Goal: Task Accomplishment & Management: Use online tool/utility

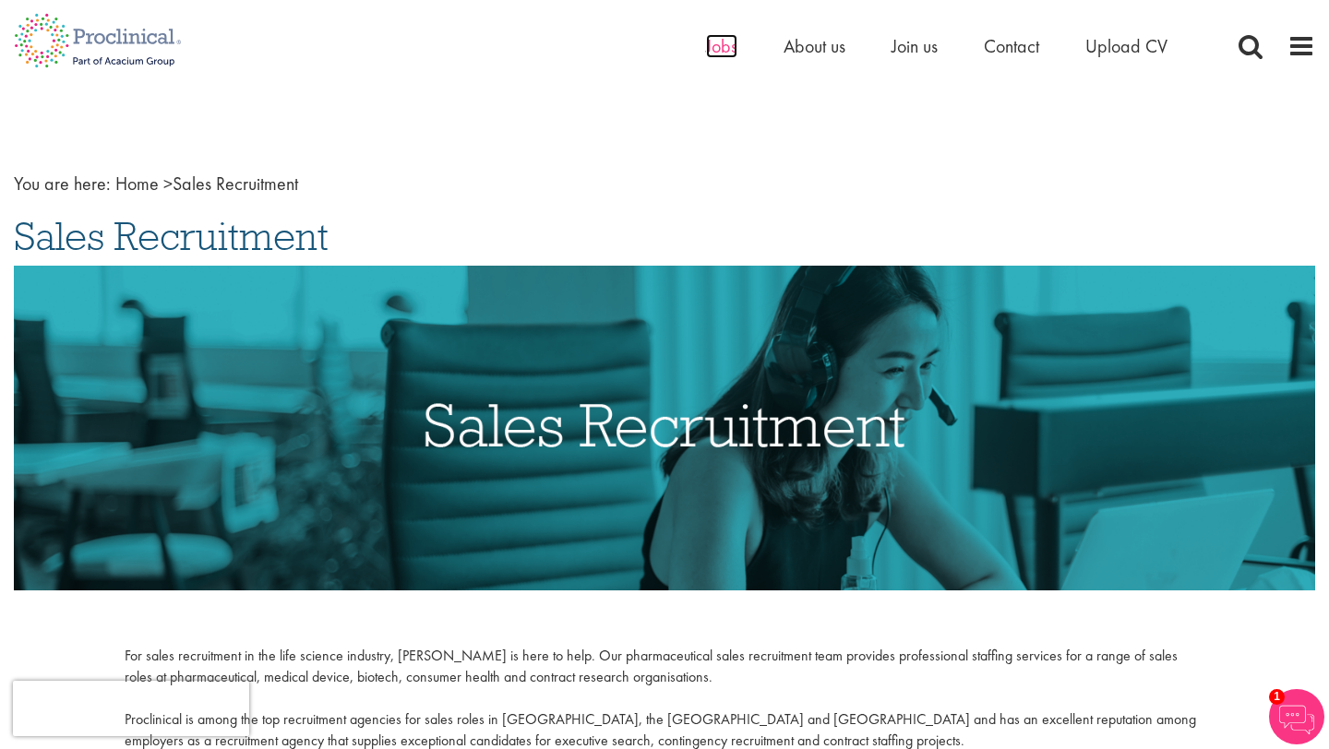
click at [713, 49] on span "Jobs" at bounding box center [721, 46] width 31 height 24
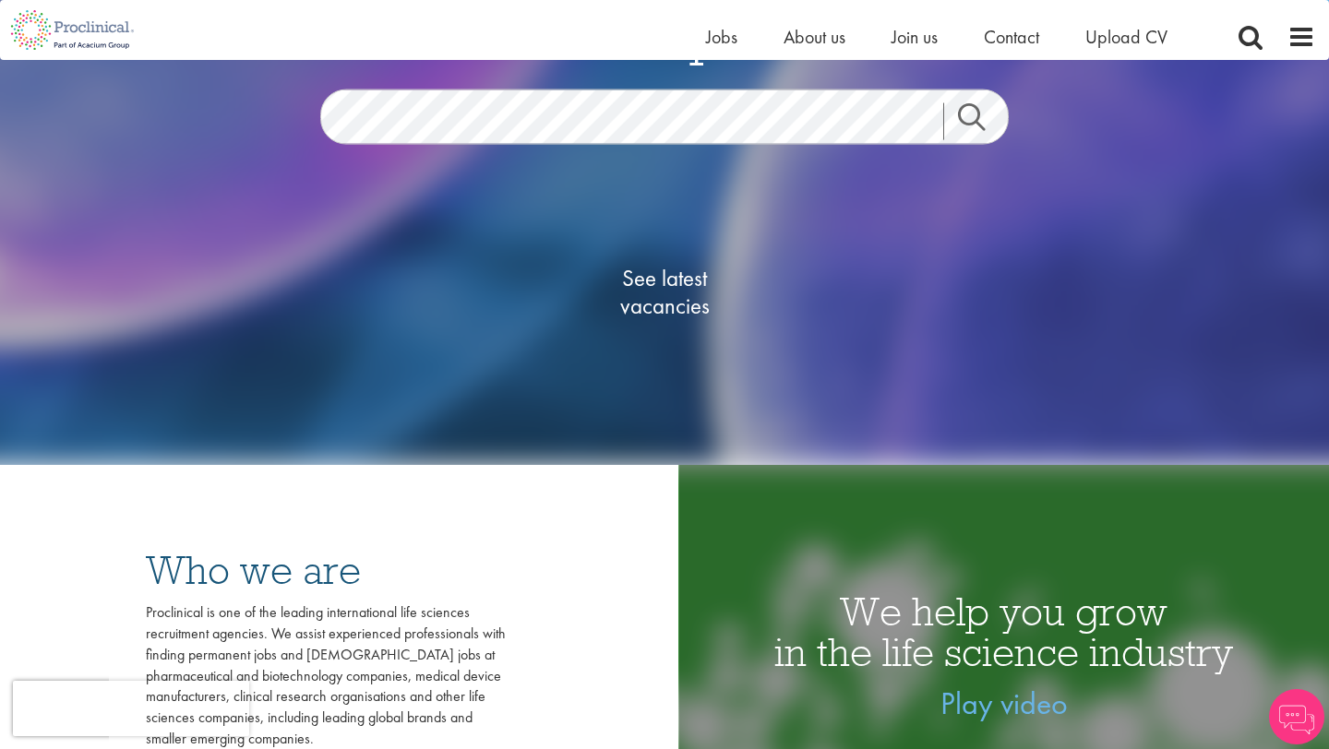
scroll to position [257, 0]
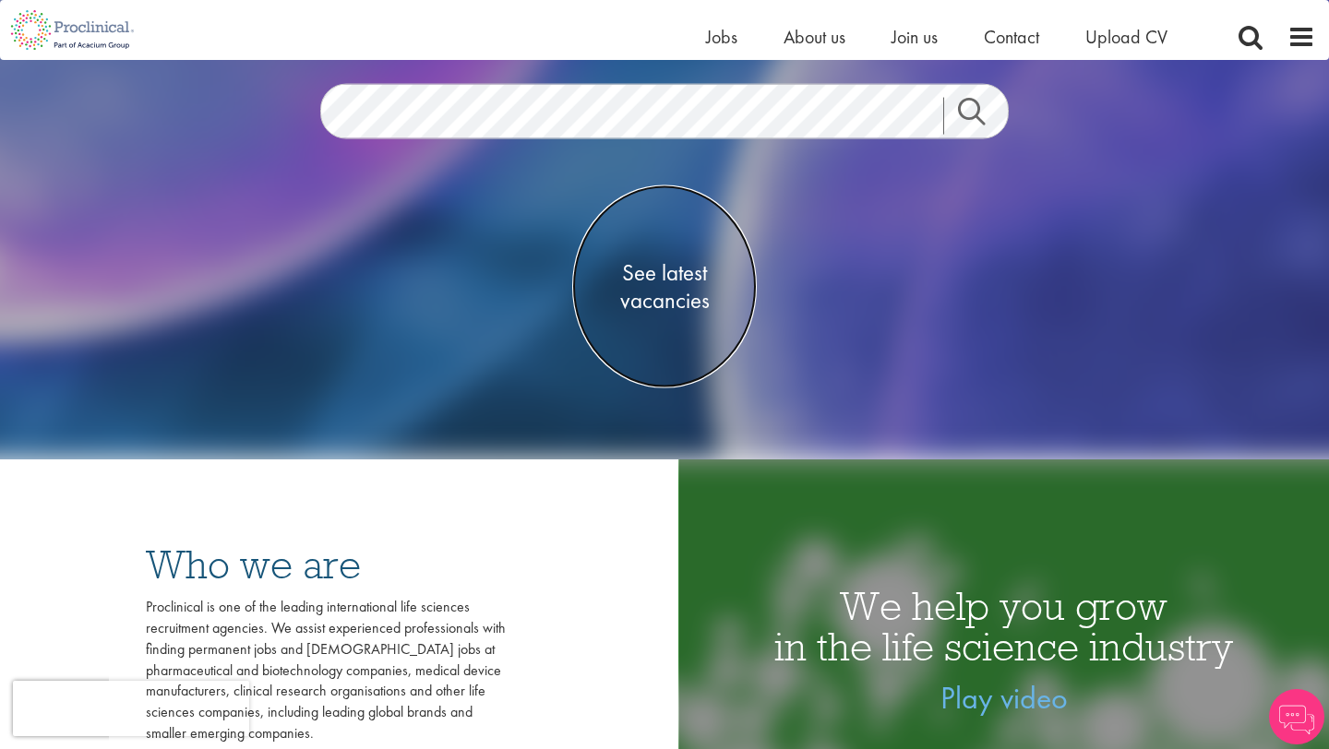
click at [652, 304] on span "See latest vacancies" at bounding box center [664, 285] width 185 height 55
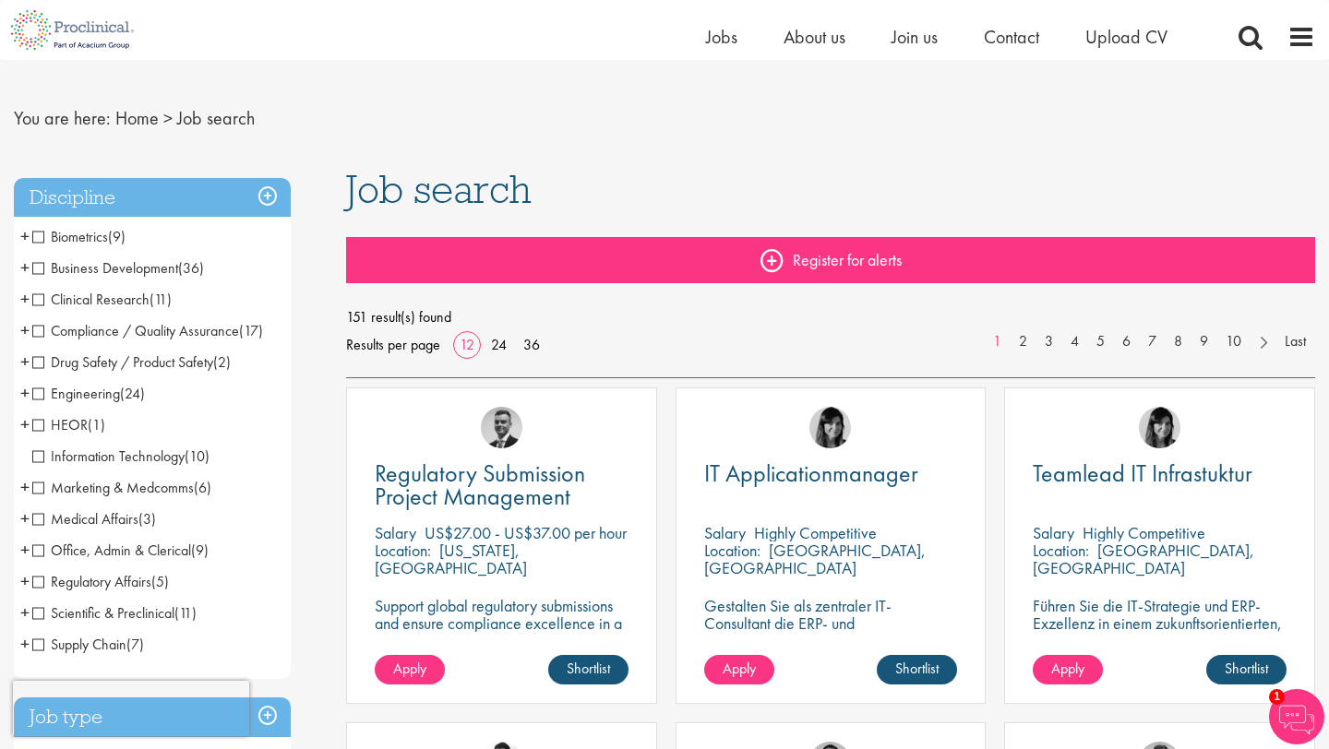
scroll to position [25, 0]
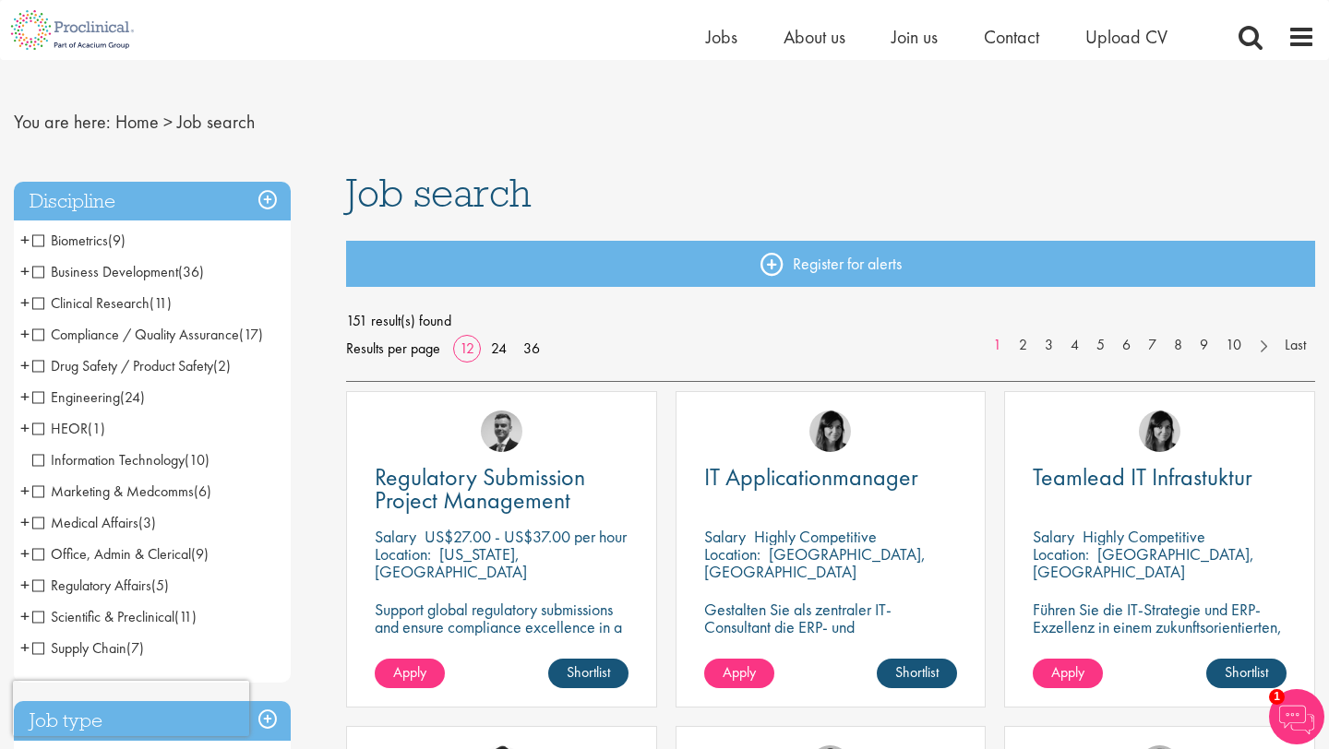
click at [41, 270] on span "Business Development" at bounding box center [105, 271] width 146 height 19
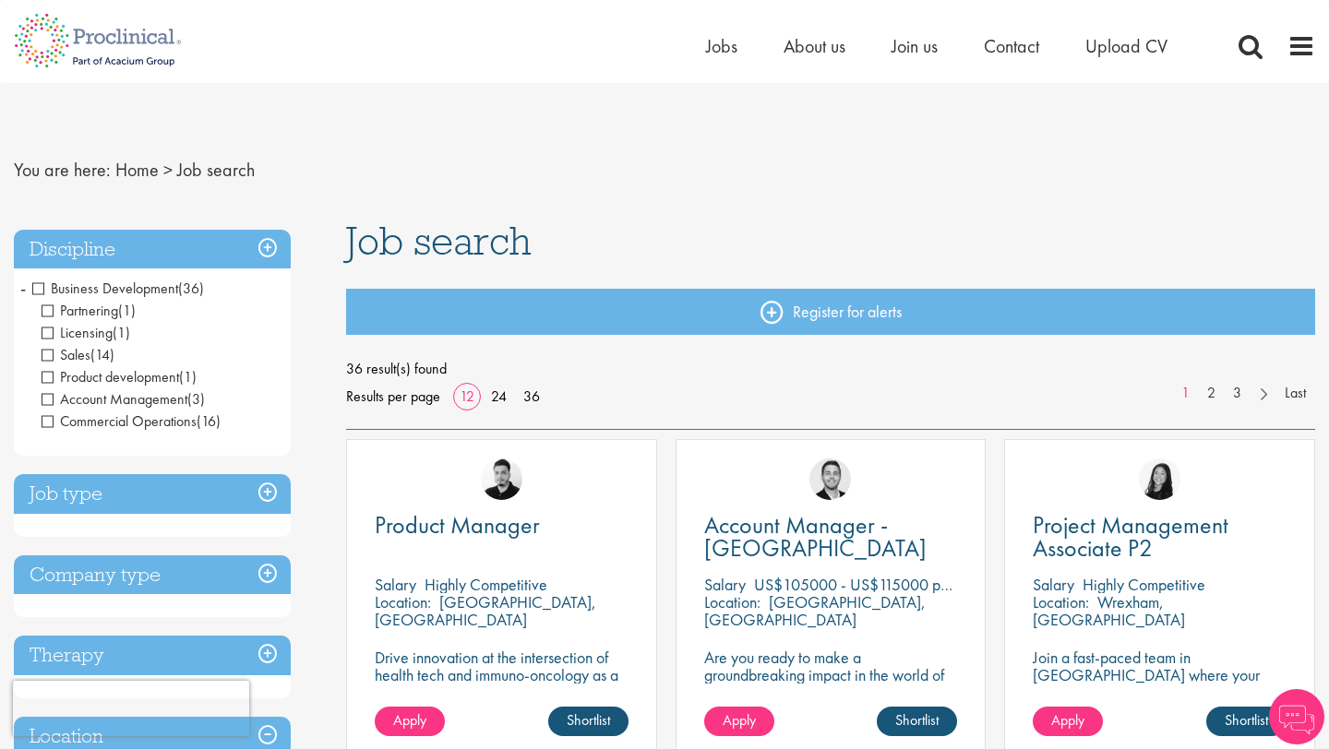
click at [38, 285] on span "Business Development" at bounding box center [105, 288] width 146 height 19
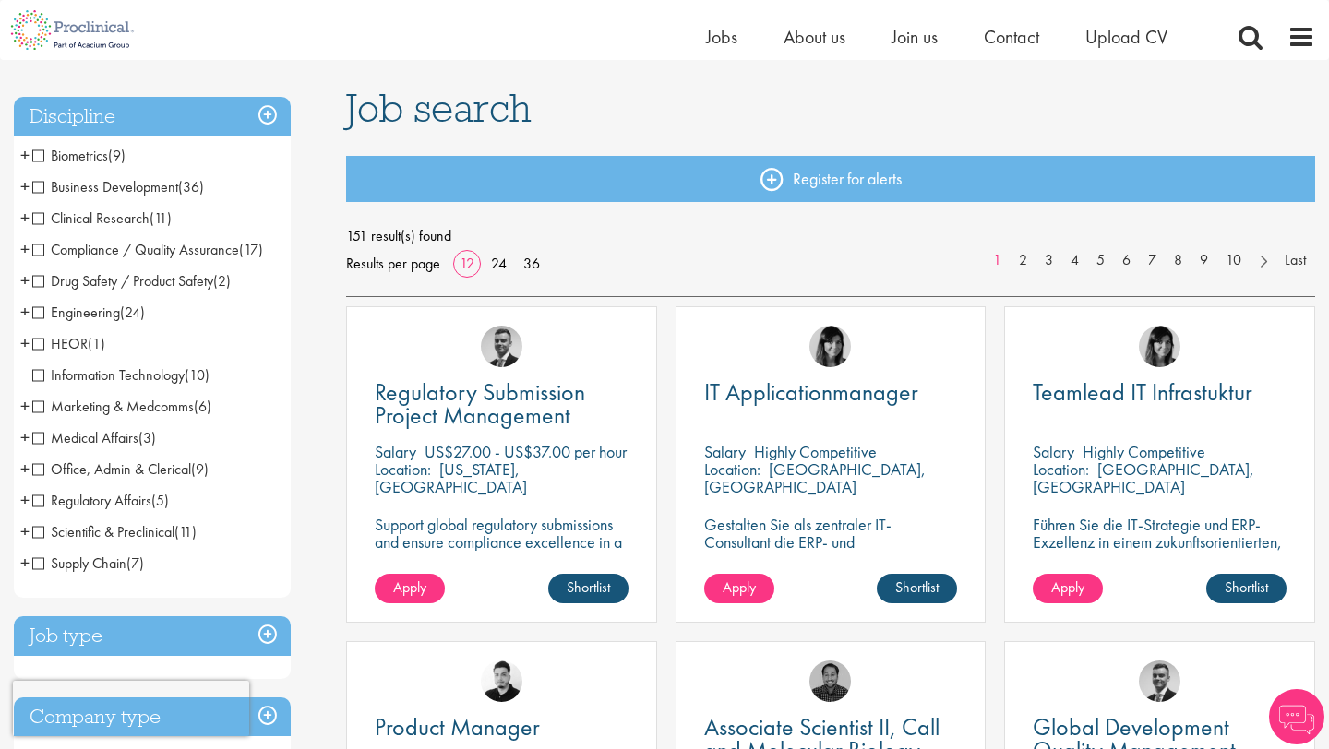
scroll to position [117, 0]
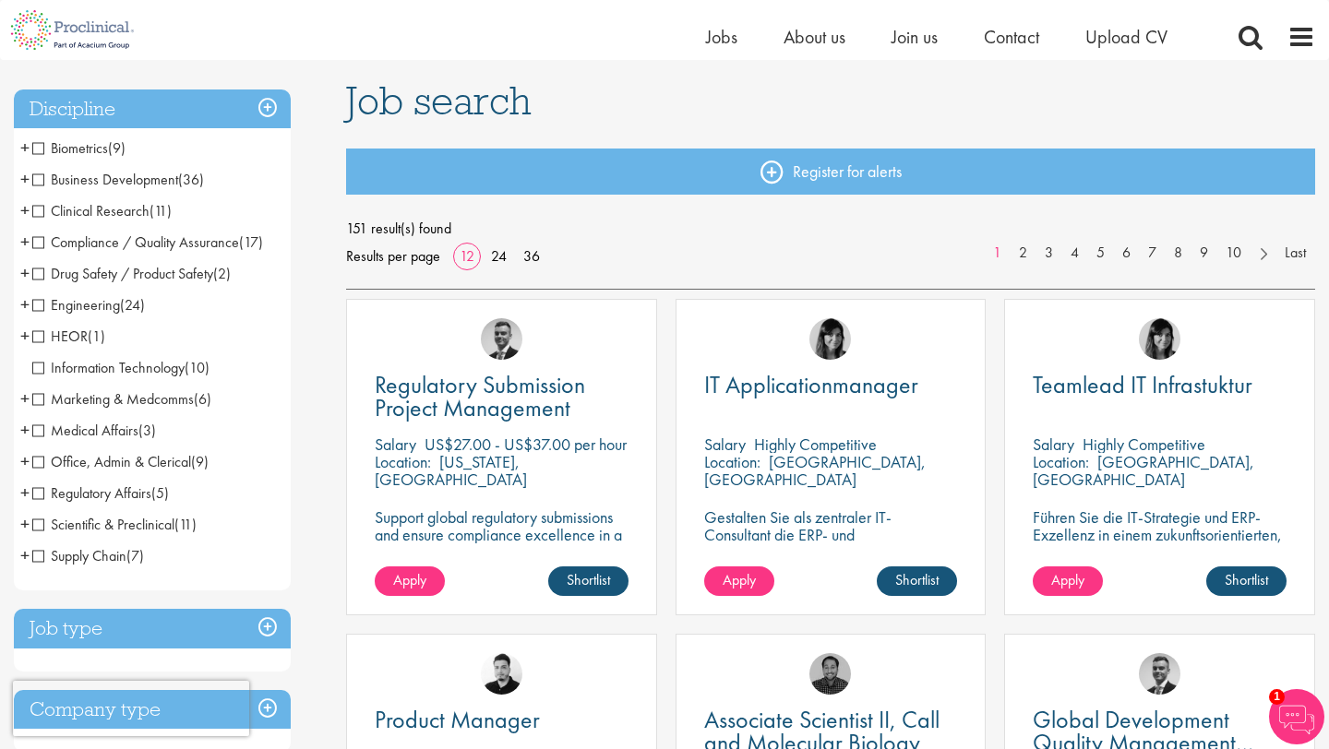
click at [40, 209] on span "Clinical Research" at bounding box center [90, 210] width 117 height 19
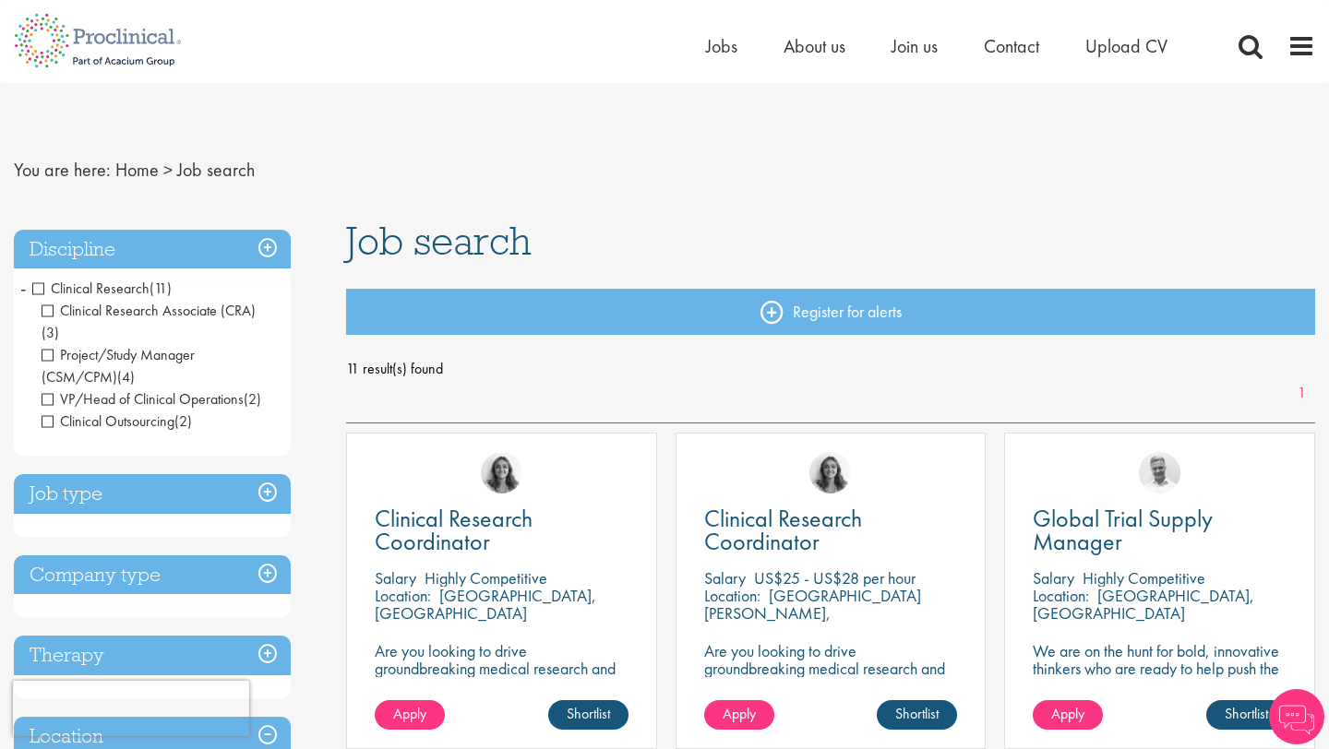
click at [37, 289] on span "Clinical Research" at bounding box center [90, 288] width 117 height 19
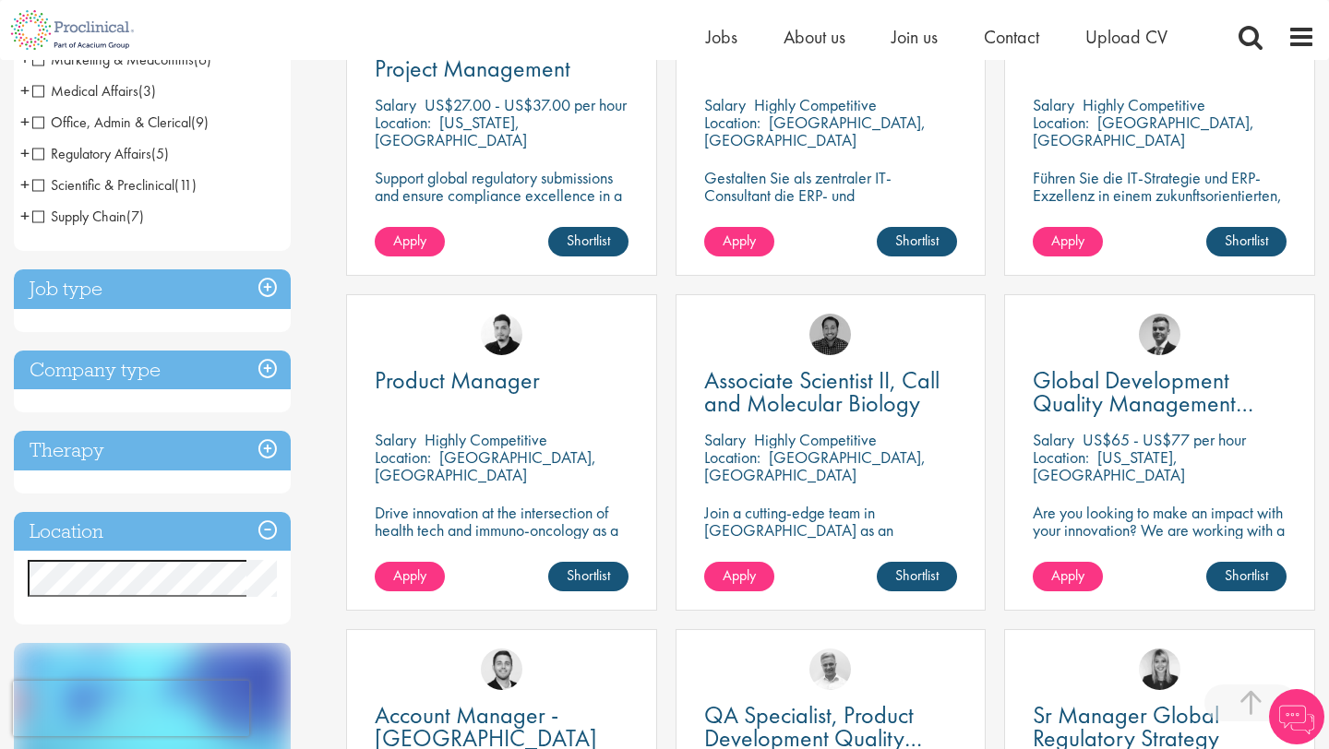
scroll to position [458, 0]
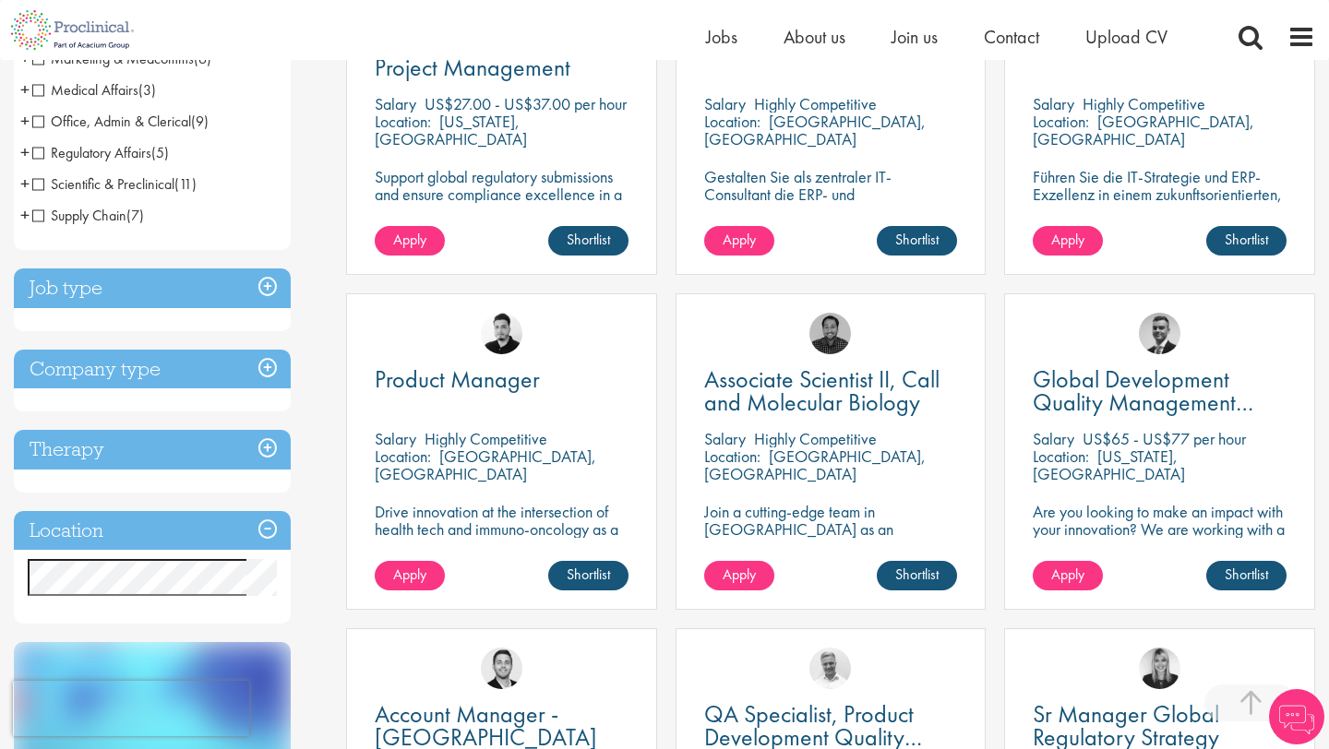
click at [262, 282] on h3 "Job type" at bounding box center [152, 289] width 277 height 40
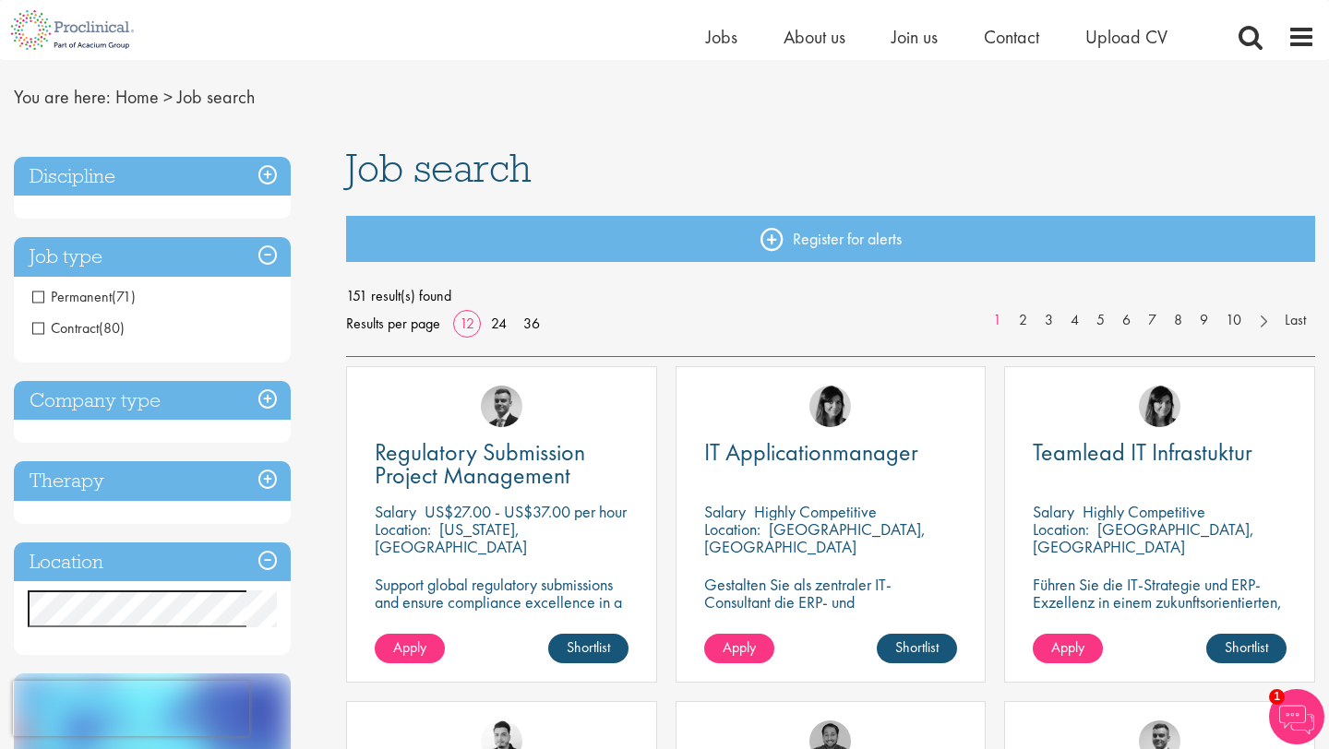
scroll to position [40, 0]
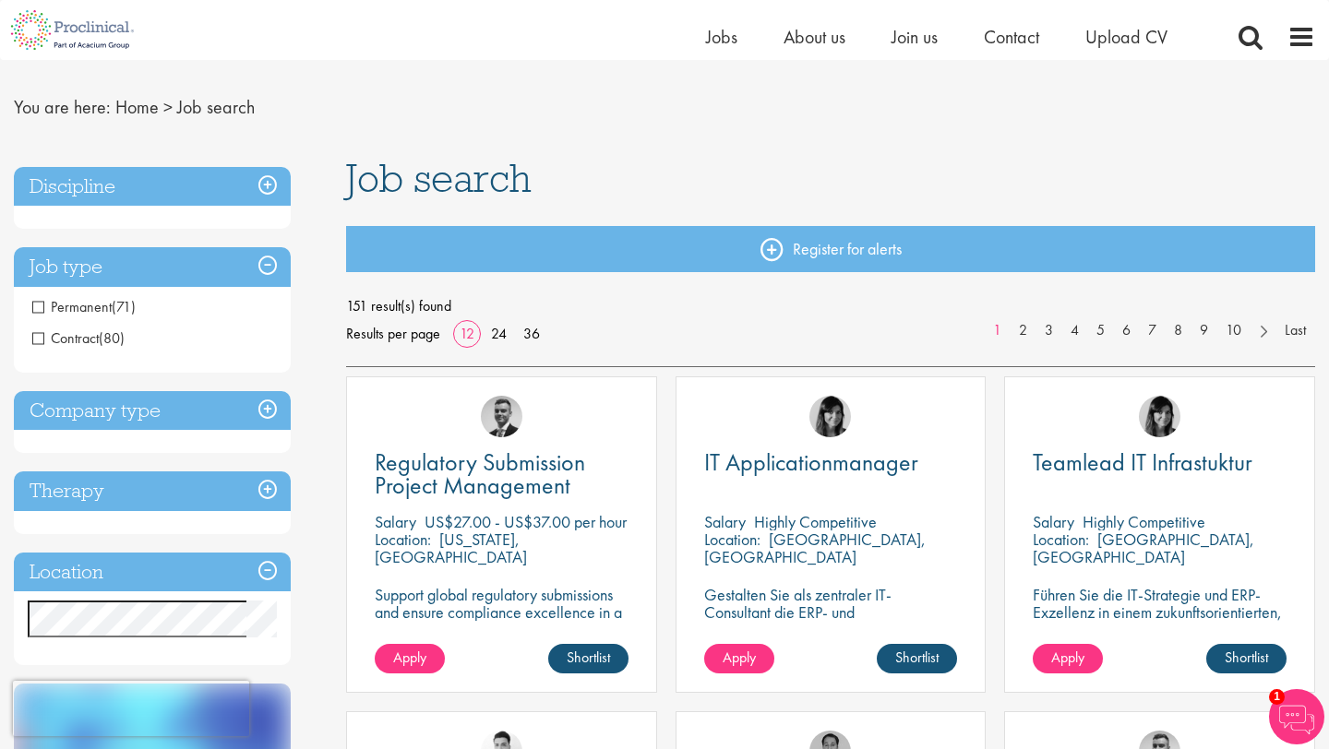
click at [98, 304] on span "Permanent" at bounding box center [71, 306] width 79 height 19
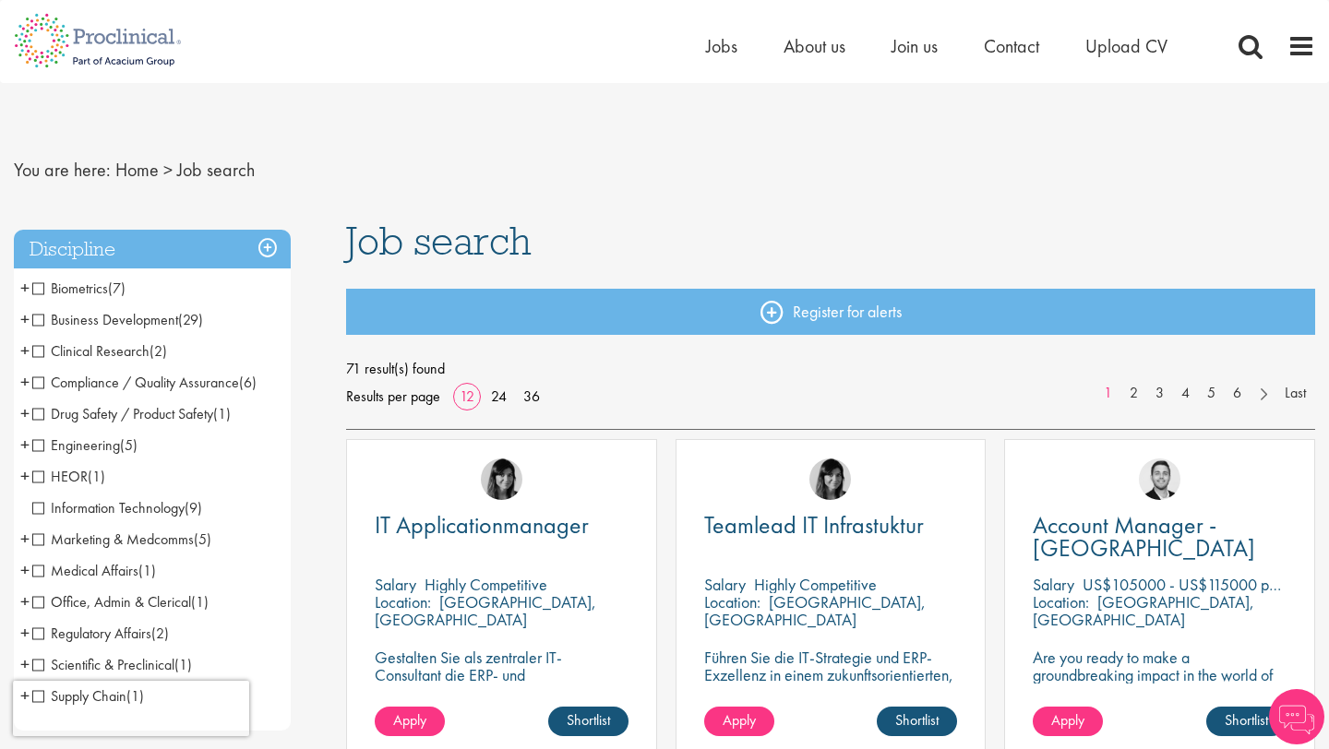
click at [155, 323] on span "Business Development" at bounding box center [105, 319] width 146 height 19
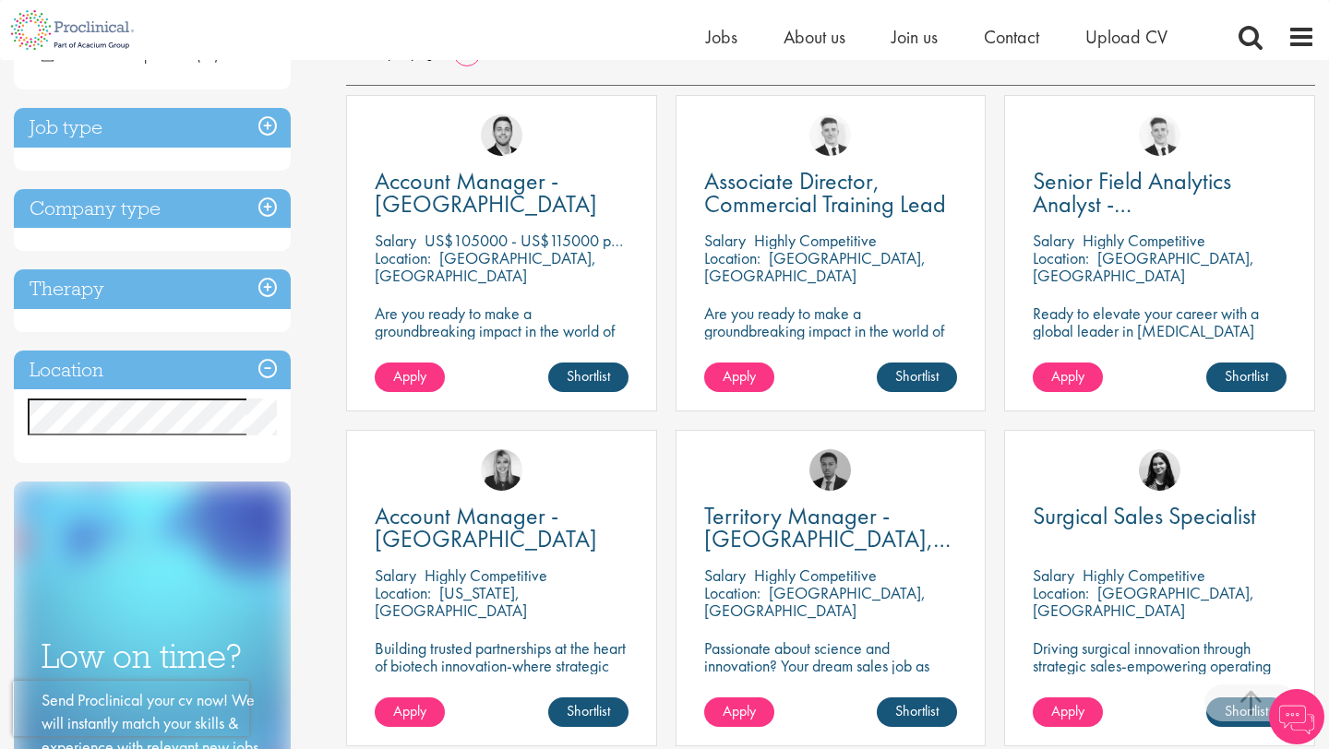
scroll to position [359, 0]
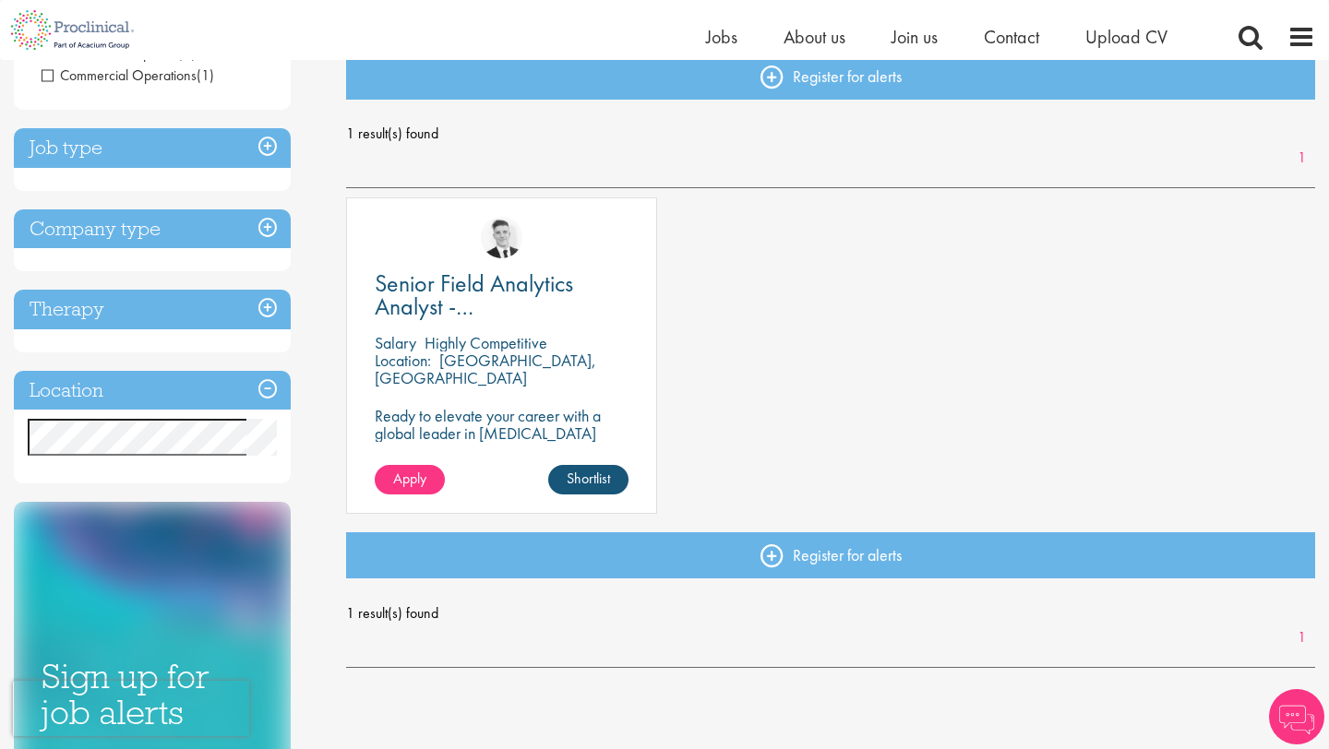
scroll to position [213, 0]
